Goal: Information Seeking & Learning: Learn about a topic

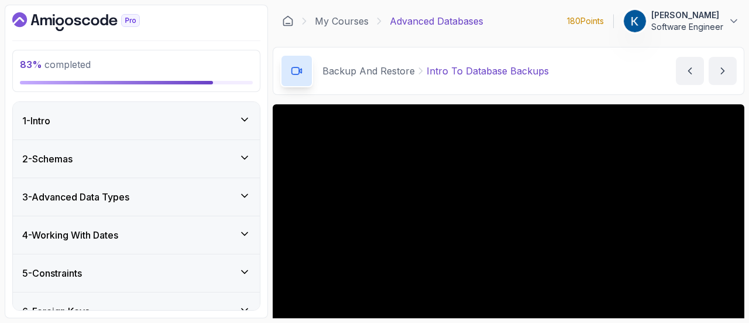
scroll to position [132, 0]
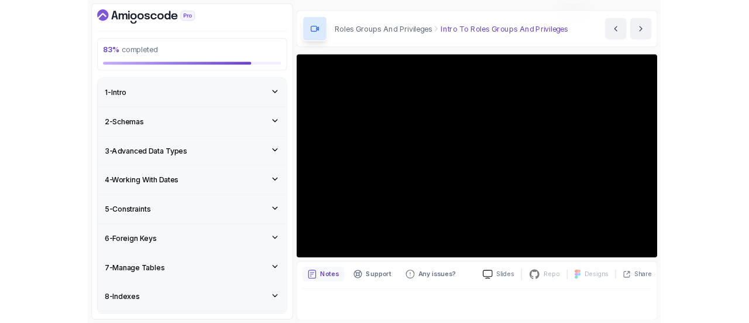
scroll to position [104, 0]
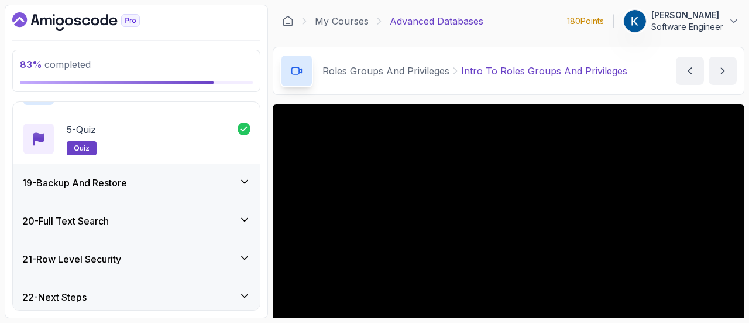
click at [231, 184] on div "19 - Backup And Restore" at bounding box center [136, 183] width 228 height 14
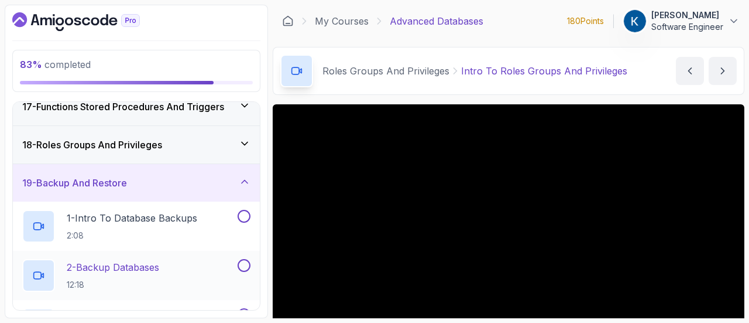
click at [143, 270] on h2 "2 - Backup Databases 12:18" at bounding box center [113, 275] width 93 height 30
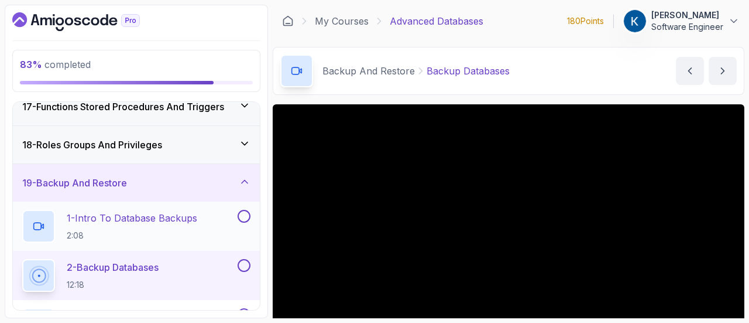
click at [210, 223] on div "1 - Intro To Database Backups 2:08" at bounding box center [128, 226] width 213 height 33
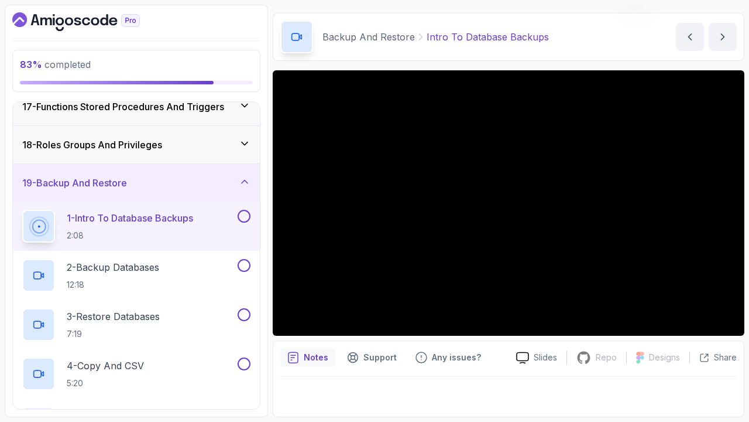
scroll to position [33, 0]
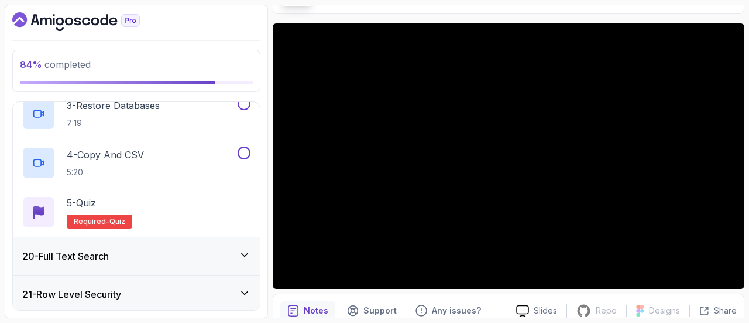
scroll to position [869, 0]
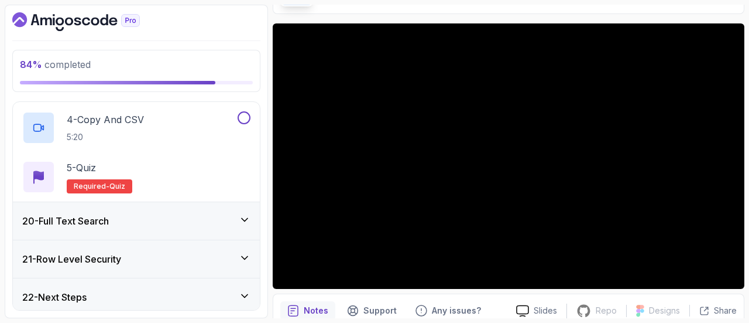
click at [118, 217] on div "20 - Full Text Search" at bounding box center [136, 221] width 228 height 14
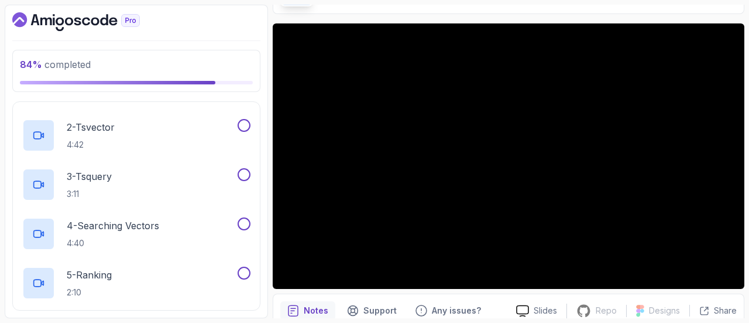
scroll to position [967, 0]
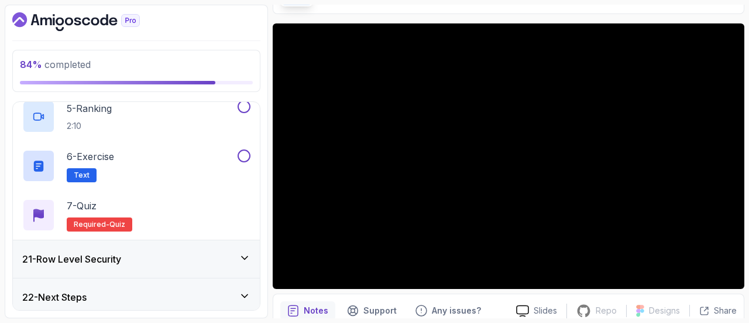
click at [182, 259] on div "21 - Row Level Security" at bounding box center [136, 259] width 228 height 14
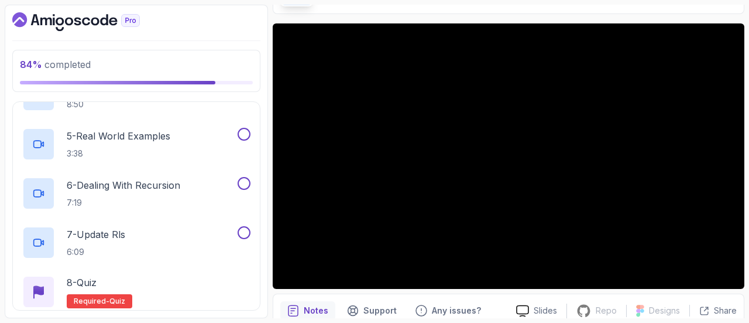
scroll to position [1017, 0]
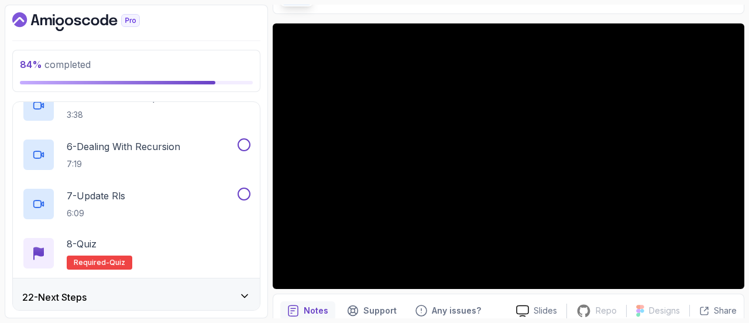
click at [235, 290] on div "22 - Next Steps" at bounding box center [136, 297] width 228 height 14
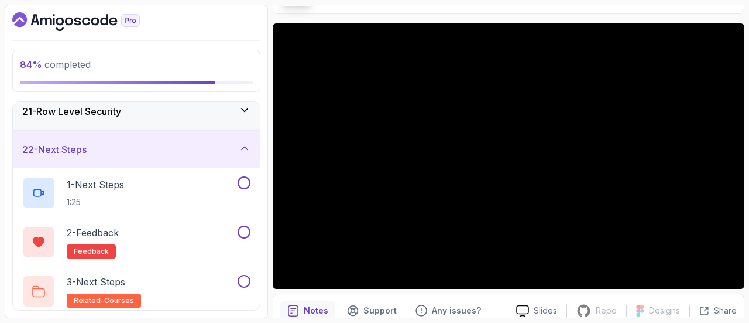
scroll to position [672, 0]
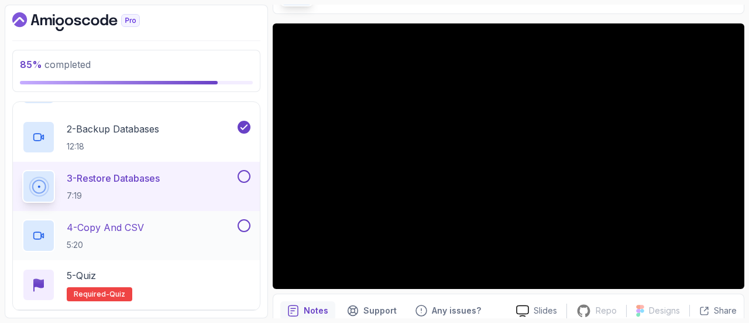
scroll to position [759, 0]
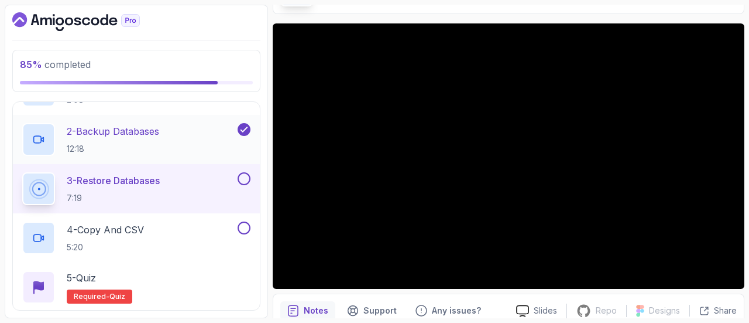
click at [188, 130] on div "2 - Backup Databases 12:18" at bounding box center [128, 139] width 213 height 33
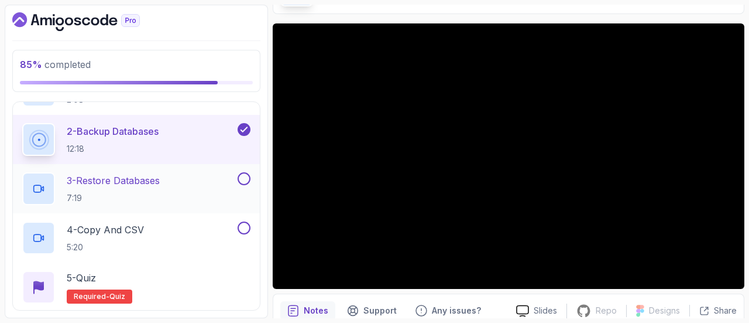
click at [174, 180] on div "3 - Restore Databases 7:19" at bounding box center [128, 188] width 213 height 33
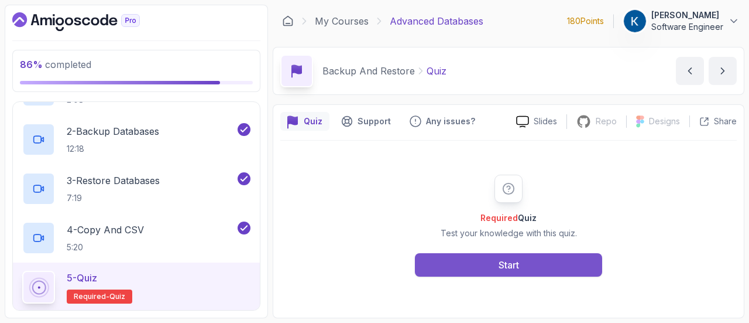
click at [490, 262] on button "Start" at bounding box center [508, 264] width 187 height 23
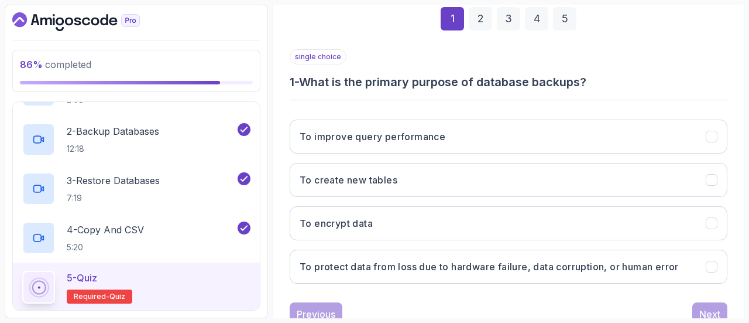
scroll to position [183, 0]
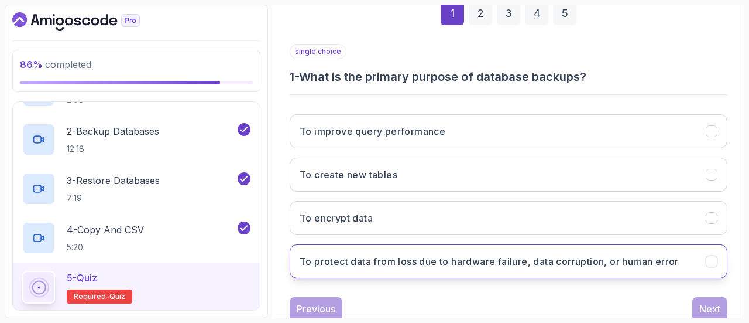
click at [482, 259] on h3 "To protect data from loss due to hardware failure, data corruption, or human er…" at bounding box center [489, 261] width 379 height 14
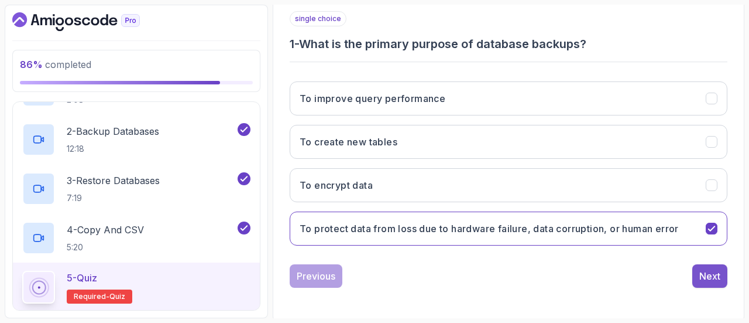
click at [711, 271] on div "Next" at bounding box center [710, 276] width 21 height 14
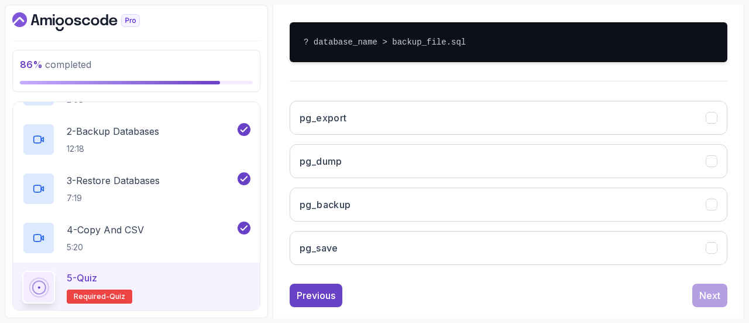
scroll to position [271, 0]
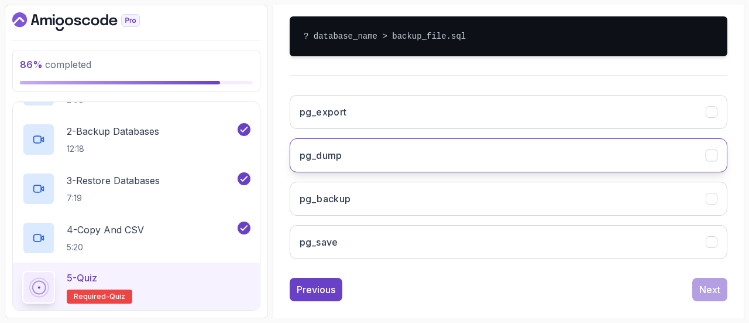
click at [555, 154] on button "pg_dump" at bounding box center [509, 155] width 438 height 34
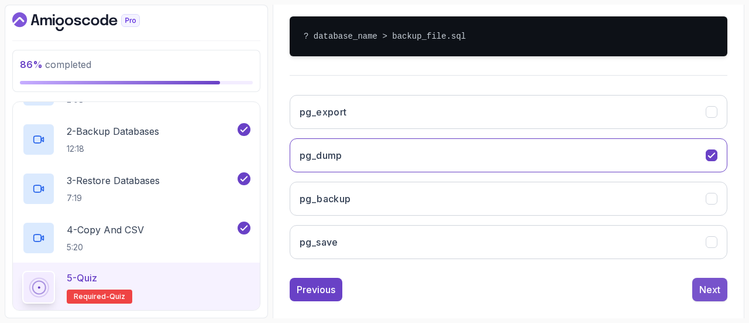
click at [711, 286] on div "Next" at bounding box center [710, 289] width 21 height 14
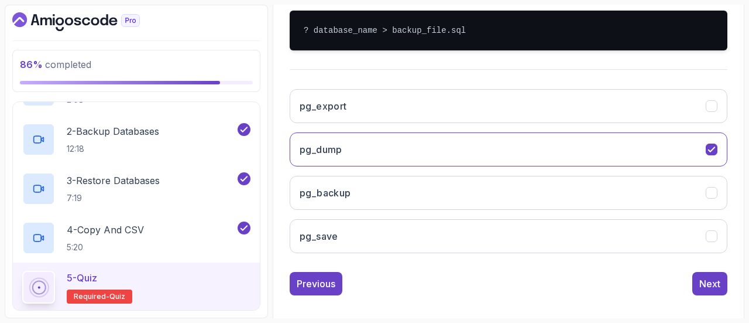
scroll to position [232, 0]
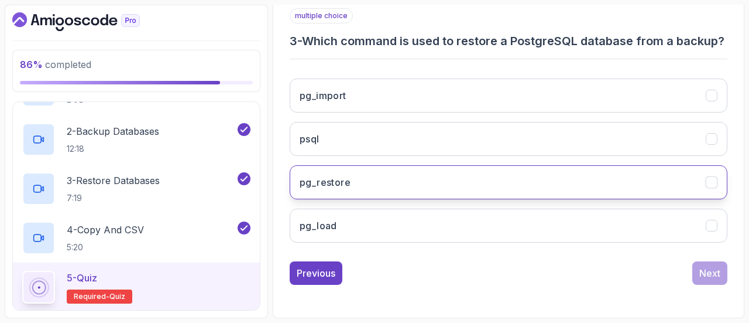
click at [491, 192] on button "pg_restore" at bounding box center [509, 182] width 438 height 34
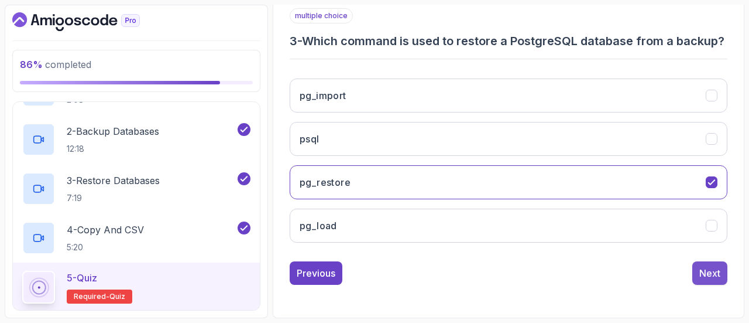
click at [718, 269] on div "Next" at bounding box center [710, 273] width 21 height 14
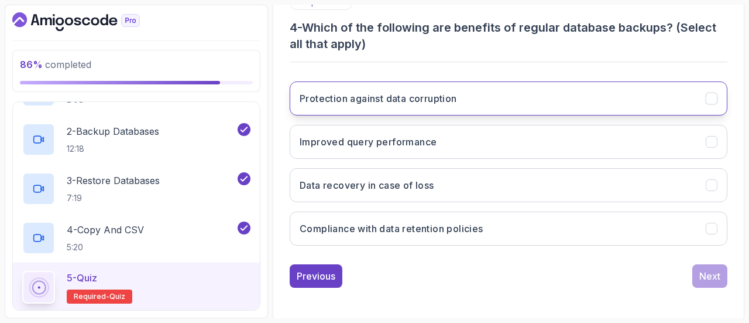
click at [485, 97] on button "Protection against data corruption" at bounding box center [509, 98] width 438 height 34
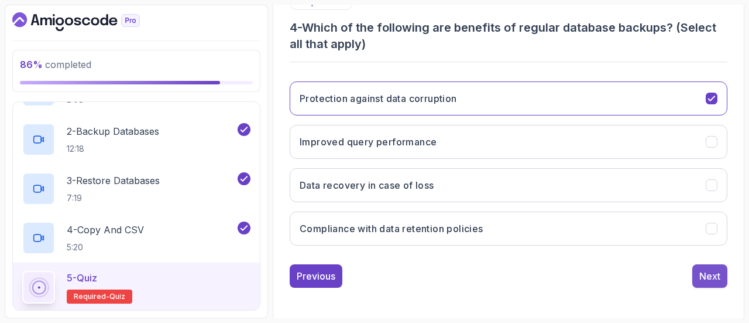
click at [710, 269] on div "Next" at bounding box center [710, 276] width 21 height 14
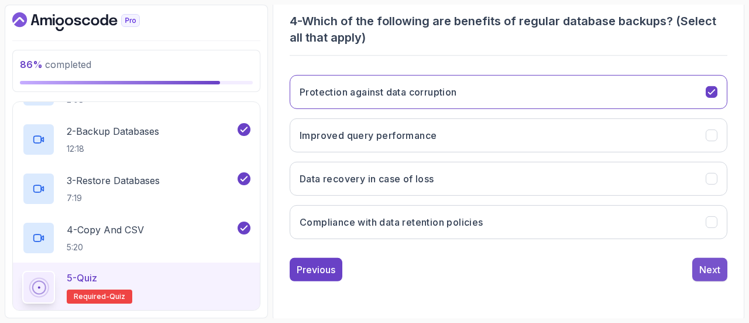
scroll to position [216, 0]
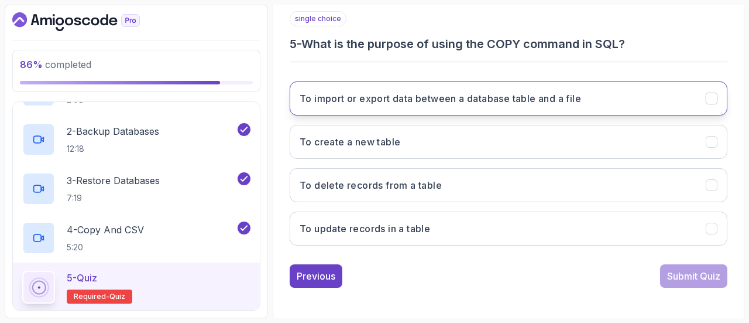
click at [532, 101] on h3 "To import or export data between a database table and a file" at bounding box center [441, 98] width 282 height 14
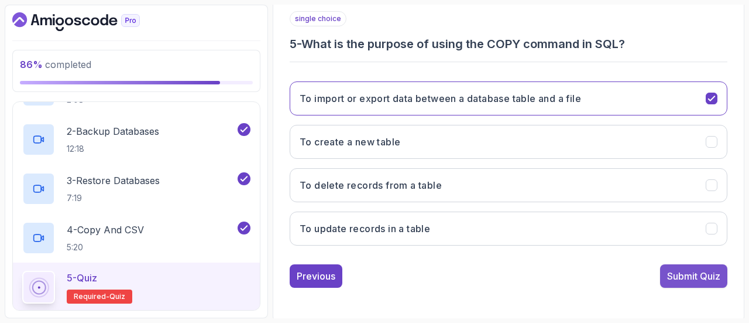
click at [686, 270] on div "Submit Quiz" at bounding box center [694, 276] width 53 height 14
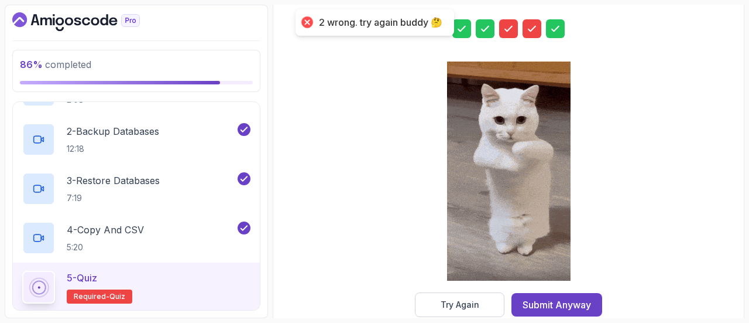
click at [509, 30] on icon at bounding box center [509, 29] width 12 height 12
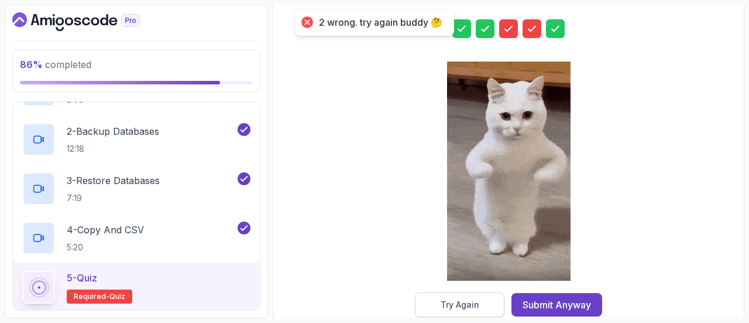
click at [467, 296] on button "Try Again" at bounding box center [460, 304] width 90 height 25
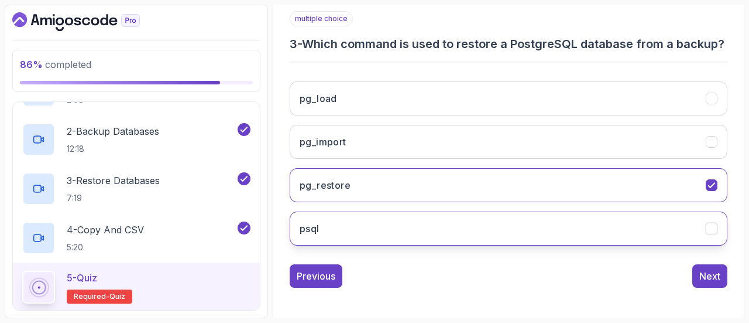
click at [466, 235] on button "psql" at bounding box center [509, 228] width 438 height 34
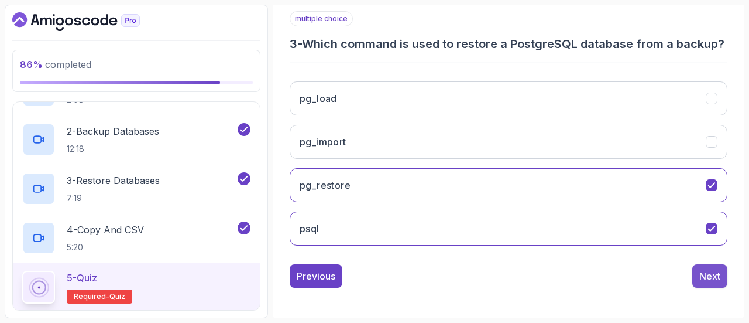
click at [713, 283] on div "Next" at bounding box center [710, 276] width 21 height 14
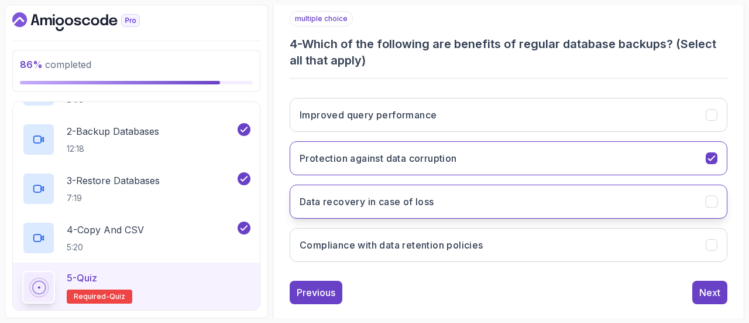
click at [555, 210] on button "Data recovery in case of loss" at bounding box center [509, 201] width 438 height 34
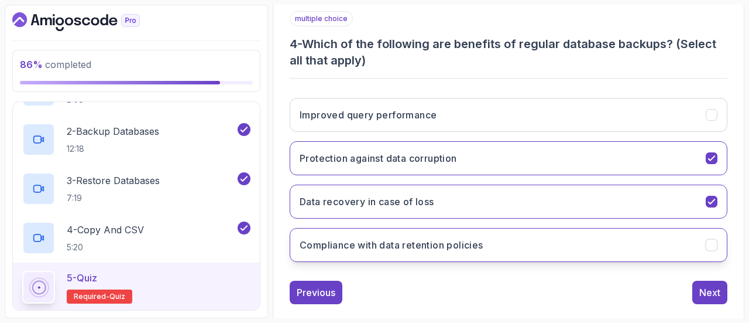
click at [560, 249] on button "Compliance with data retention policies" at bounding box center [509, 245] width 438 height 34
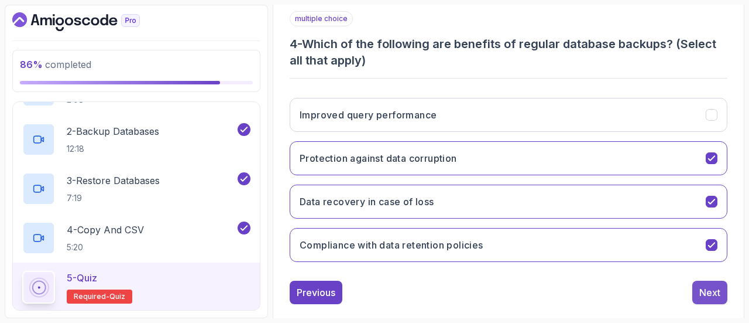
click at [714, 291] on div "Next" at bounding box center [710, 292] width 21 height 14
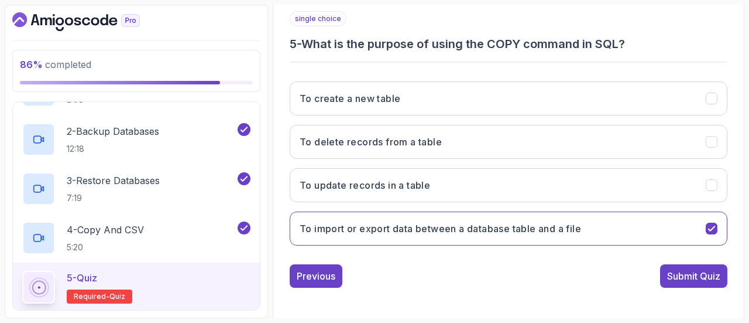
click at [714, 291] on div "1 2 3 4 5 single choice 5 - What is the purpose of using the COPY command in SQ…" at bounding box center [508, 119] width 457 height 356
click at [689, 269] on div "Submit Quiz" at bounding box center [694, 276] width 53 height 14
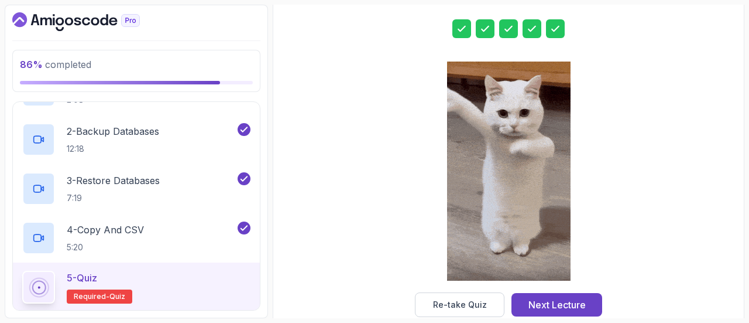
scroll to position [237, 0]
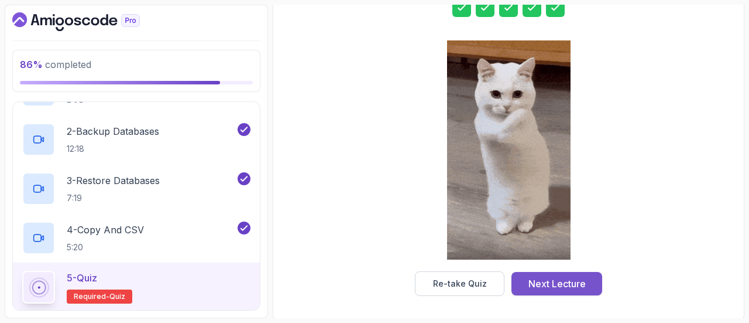
click at [554, 289] on button "Next Lecture" at bounding box center [557, 283] width 91 height 23
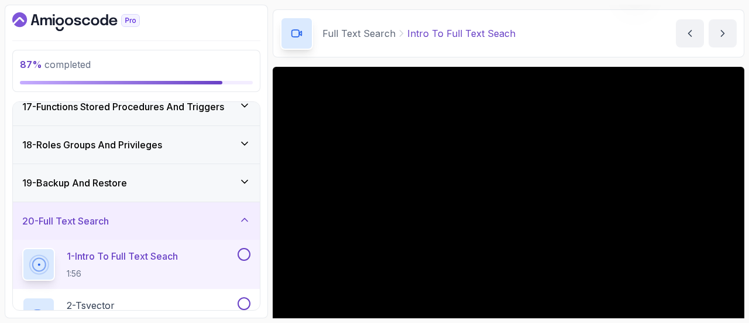
scroll to position [41, 0]
